Goal: Information Seeking & Learning: Learn about a topic

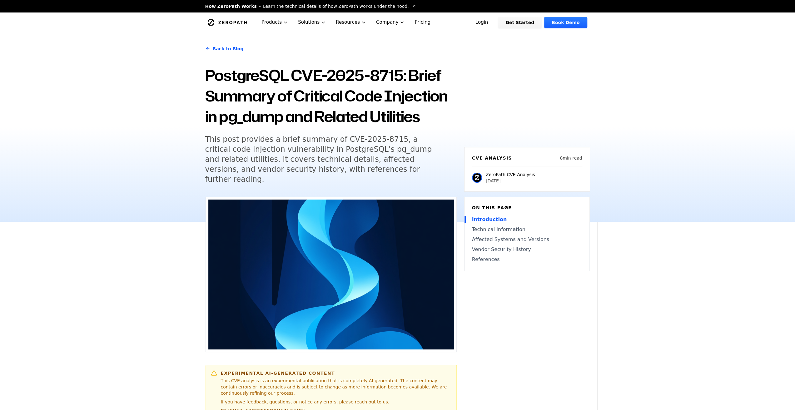
drag, startPoint x: 509, startPoint y: 172, endPoint x: 485, endPoint y: 174, distance: 24.4
click at [485, 174] on div "CVE Analysis 8 min read ZeroPath CVE Analysis [DATE]" at bounding box center [527, 169] width 126 height 45
click at [121, 132] on div "Back to Blog PostgreSQL CVE-2025-8715: Brief Summary of Critical Code Injection…" at bounding box center [397, 126] width 795 height 189
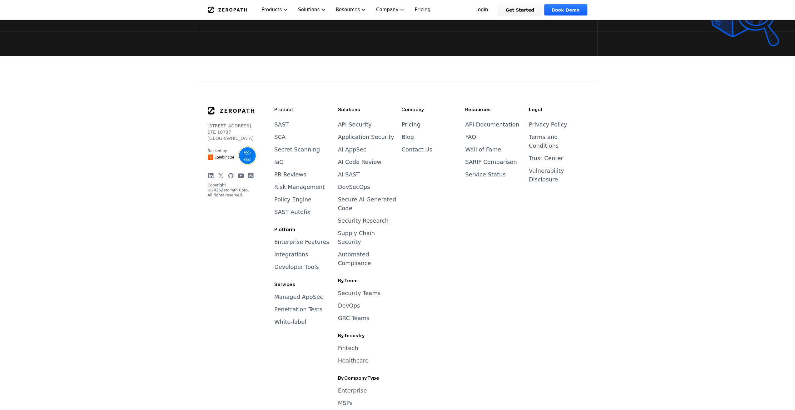
drag, startPoint x: 122, startPoint y: 132, endPoint x: 111, endPoint y: 265, distance: 133.5
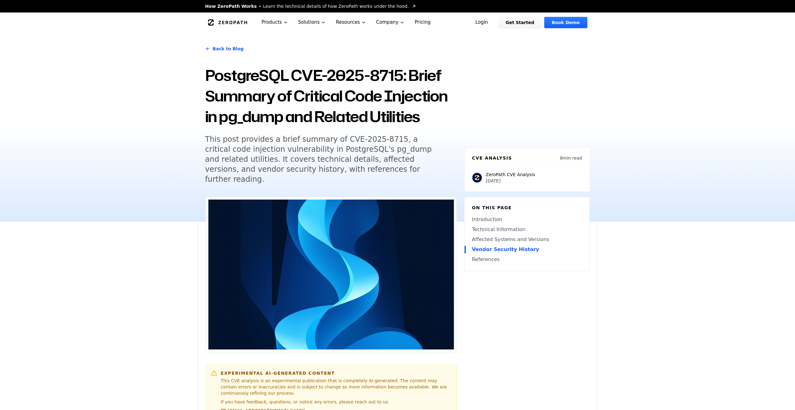
drag, startPoint x: 114, startPoint y: 256, endPoint x: 115, endPoint y: 68, distance: 188.0
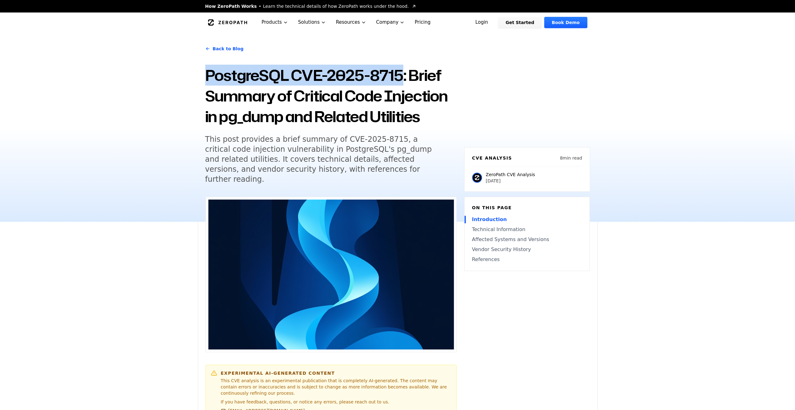
drag, startPoint x: 403, startPoint y: 82, endPoint x: 209, endPoint y: 80, distance: 193.7
click at [209, 80] on h1 "PostgreSQL CVE-2025-8715: Brief Summary of Critical Code Injection in pg_dump a…" at bounding box center [330, 96] width 251 height 62
copy h1 "PostgreSQL CVE-2025-8715"
